Goal: Navigation & Orientation: Find specific page/section

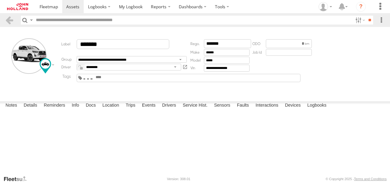
click at [0, 0] on label "×" at bounding box center [0, 0] width 0 height 0
click at [76, 9] on span at bounding box center [72, 7] width 13 height 6
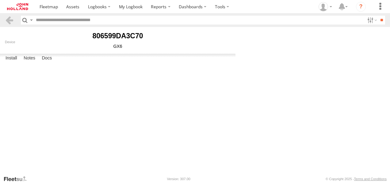
select select "******"
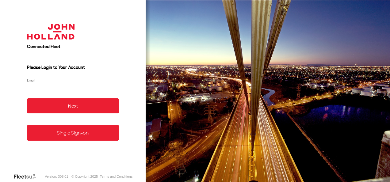
click at [56, 142] on form "Connected Fleet Please Login to Your Account Email Enter a valid login email ad…" at bounding box center [73, 94] width 110 height 158
click at [76, 133] on link "Single Sign-on" at bounding box center [73, 133] width 92 height 16
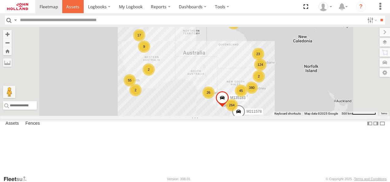
click at [70, 9] on span at bounding box center [72, 7] width 13 height 6
